Goal: Check status: Check status

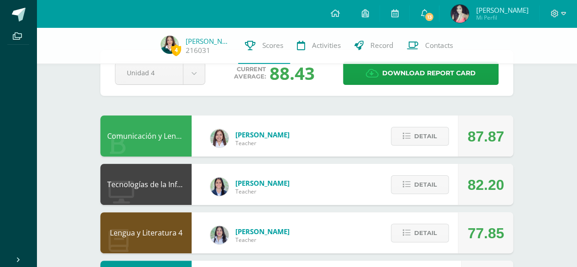
scroll to position [46, 0]
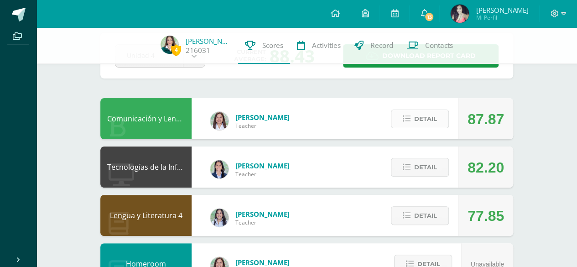
click at [419, 111] on span "Detail" at bounding box center [425, 118] width 23 height 17
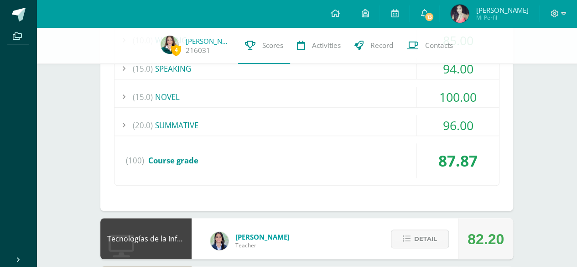
scroll to position [274, 0]
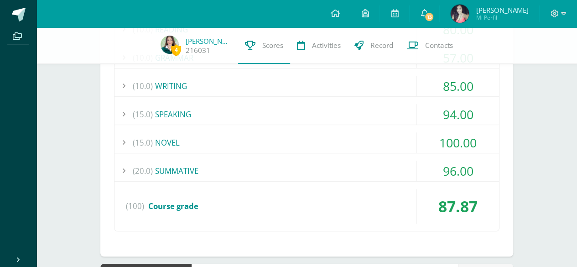
click at [346, 175] on div "(20.0) SUMMATIVE" at bounding box center [306, 170] width 384 height 21
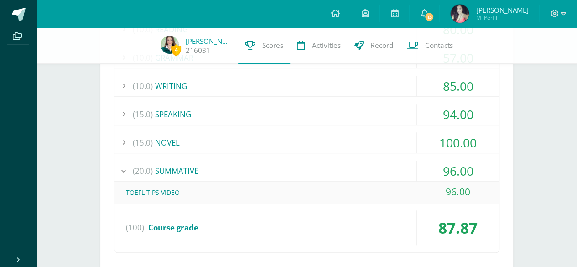
click at [385, 176] on div "(20.0) SUMMATIVE" at bounding box center [306, 170] width 384 height 21
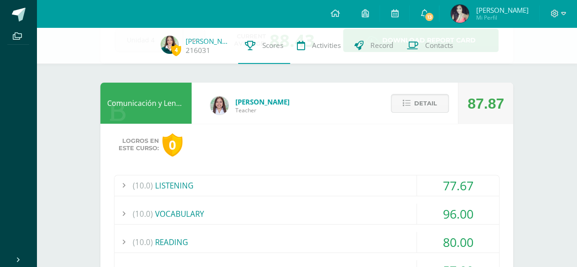
scroll to position [0, 0]
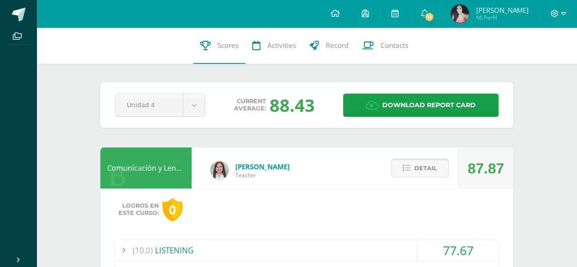
click at [414, 175] on button "Detail" at bounding box center [420, 168] width 58 height 19
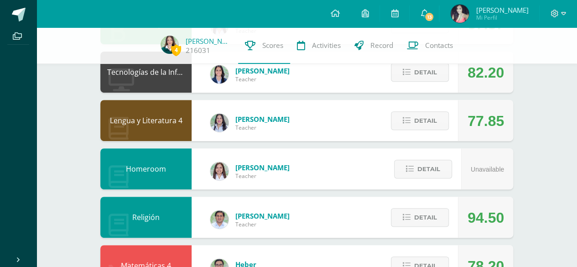
scroll to position [137, 0]
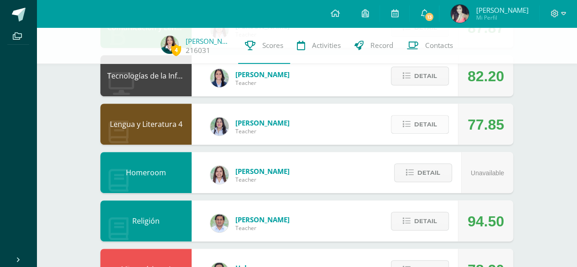
click at [425, 129] on span "Detail" at bounding box center [425, 124] width 23 height 17
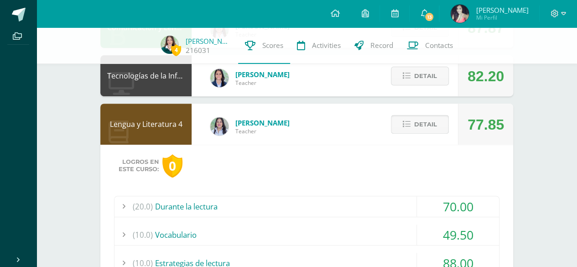
click at [432, 124] on span "Detail" at bounding box center [425, 124] width 23 height 17
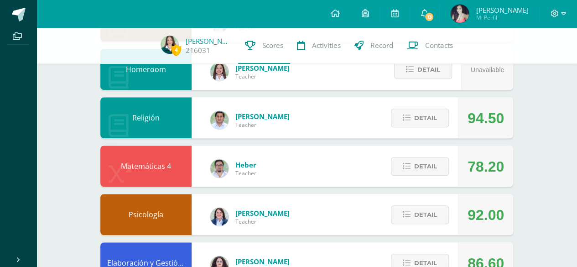
scroll to position [285, 0]
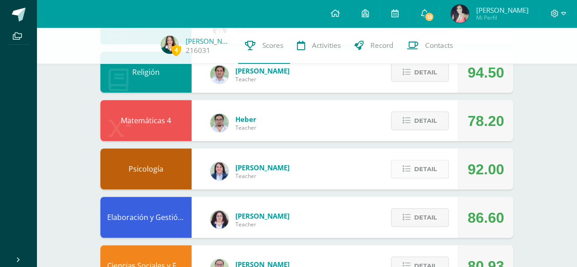
click at [434, 171] on span "Detail" at bounding box center [425, 168] width 23 height 17
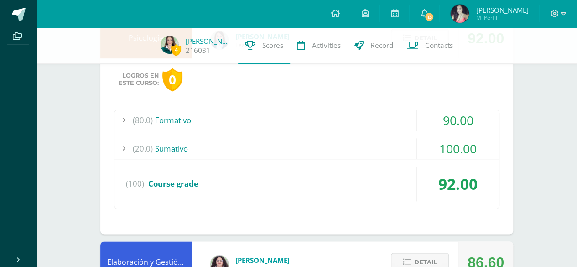
scroll to position [422, 0]
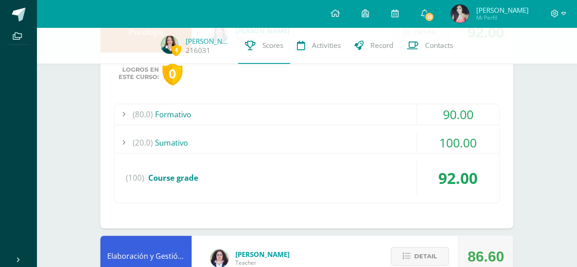
click at [419, 124] on div "(80.0) Formativo 90.00 Ejercicio comparación de Teorías de la personalidad 90.00" at bounding box center [306, 152] width 385 height 99
click at [392, 118] on div "(80.0) Formativo" at bounding box center [306, 114] width 384 height 21
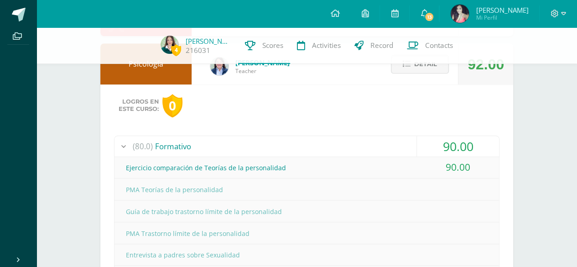
scroll to position [377, 0]
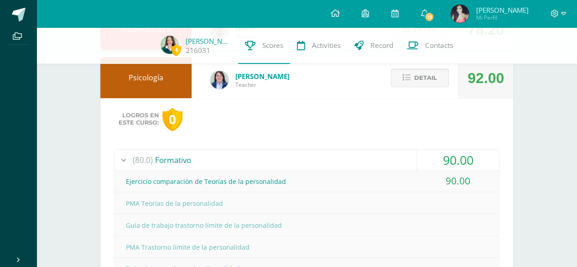
click at [402, 87] on button "Detail" at bounding box center [420, 77] width 58 height 19
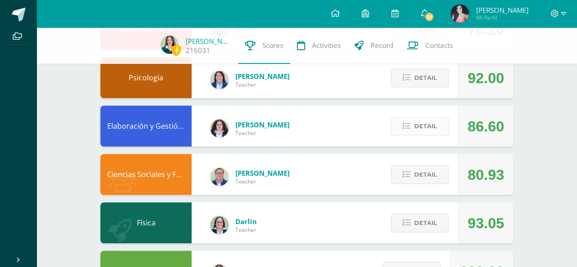
click at [418, 120] on span "Detail" at bounding box center [425, 126] width 23 height 17
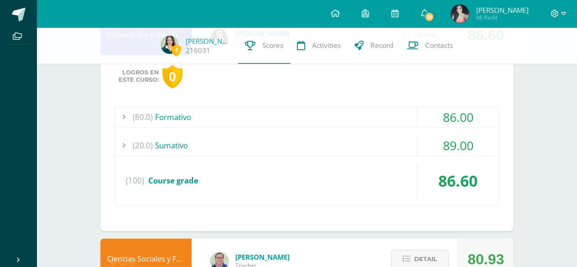
scroll to position [513, 0]
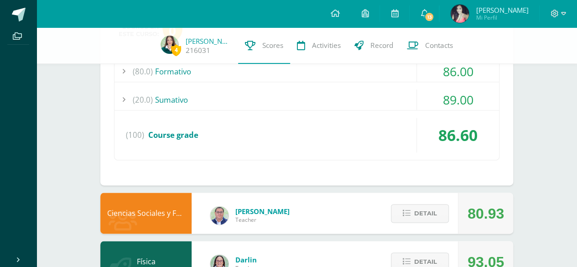
click at [376, 103] on div "(20.0) [GEOGRAPHIC_DATA]" at bounding box center [306, 99] width 384 height 21
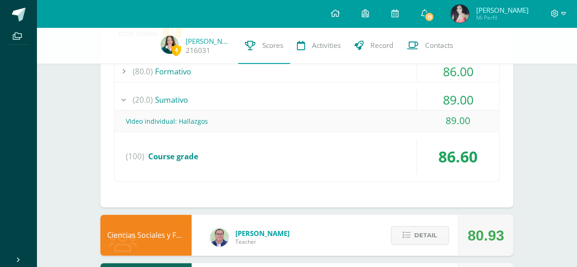
click at [376, 103] on div "(20.0) [GEOGRAPHIC_DATA]" at bounding box center [306, 99] width 384 height 21
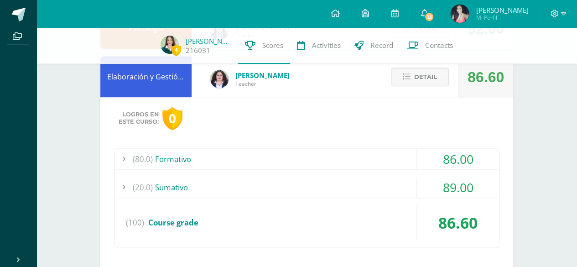
scroll to position [422, 0]
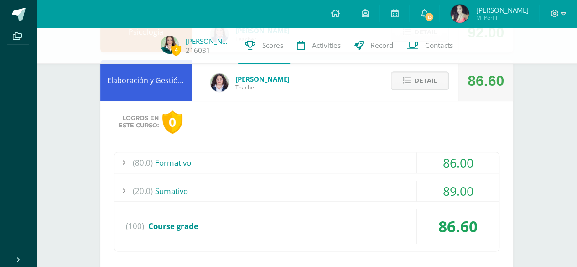
click at [409, 73] on button "Detail" at bounding box center [420, 80] width 58 height 19
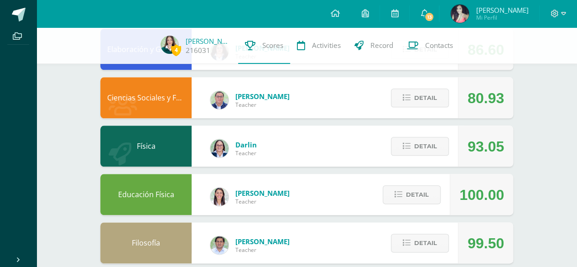
scroll to position [468, 0]
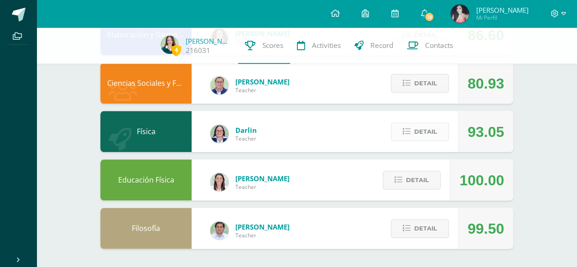
click at [411, 137] on button "Detail" at bounding box center [420, 131] width 58 height 19
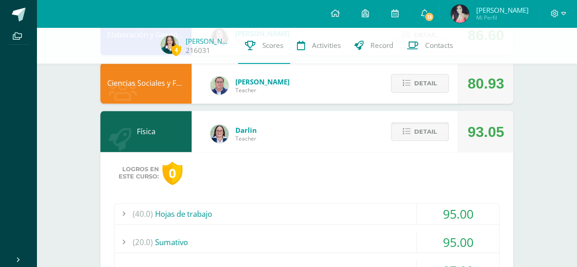
click at [404, 134] on icon at bounding box center [407, 132] width 8 height 8
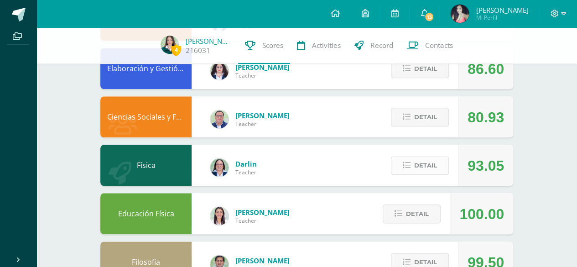
scroll to position [422, 0]
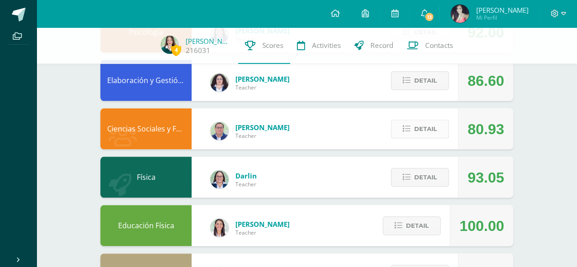
click at [404, 133] on icon at bounding box center [407, 129] width 8 height 8
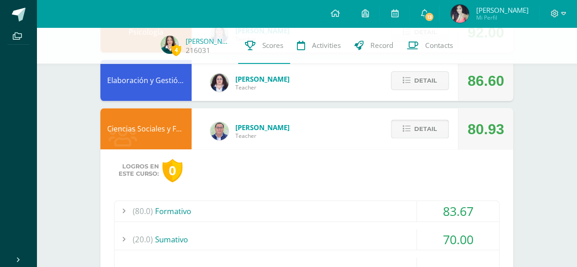
click at [412, 127] on button "Detail" at bounding box center [420, 128] width 58 height 19
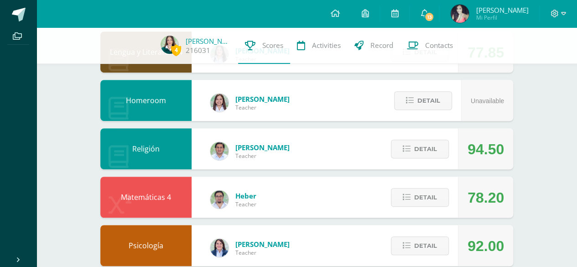
scroll to position [194, 0]
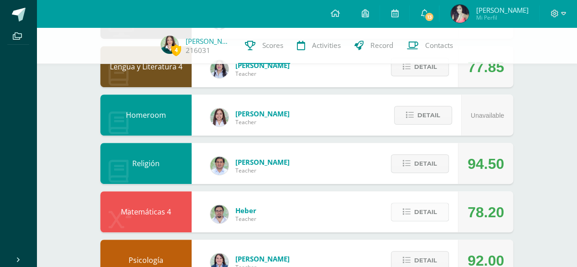
click at [422, 207] on span "Detail" at bounding box center [425, 211] width 23 height 17
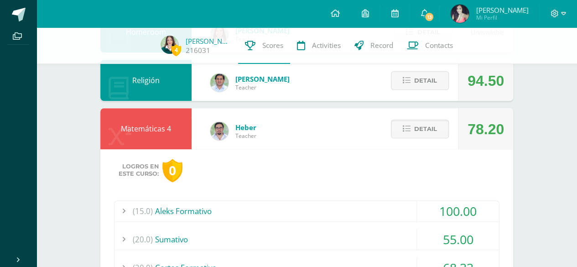
scroll to position [240, 0]
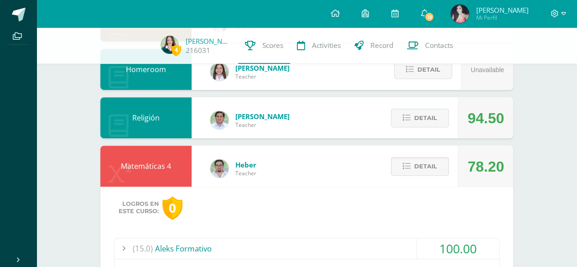
click at [422, 176] on div "Detail" at bounding box center [417, 165] width 81 height 41
click at [422, 171] on span "Detail" at bounding box center [425, 166] width 23 height 17
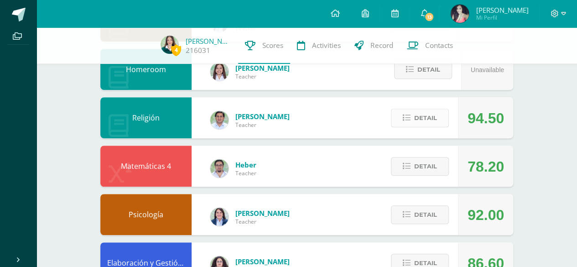
click at [441, 115] on button "Detail" at bounding box center [420, 118] width 58 height 19
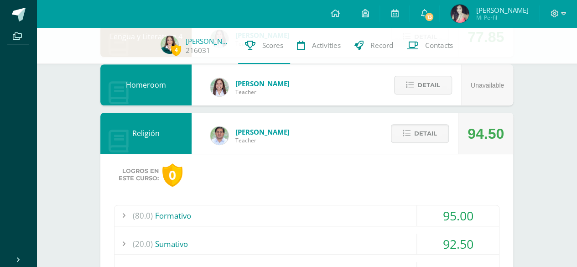
scroll to position [194, 0]
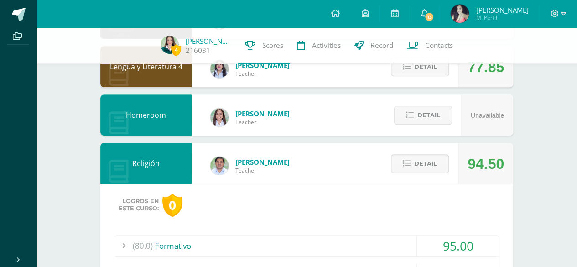
click at [413, 156] on button "Detail" at bounding box center [420, 163] width 58 height 19
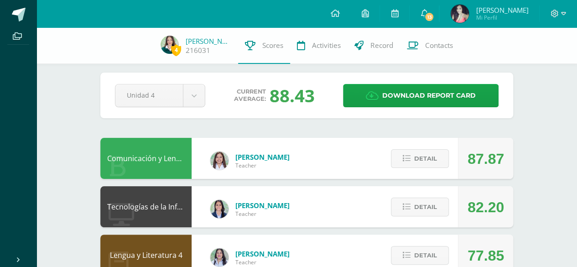
scroll to position [0, 0]
